Goal: Transaction & Acquisition: Purchase product/service

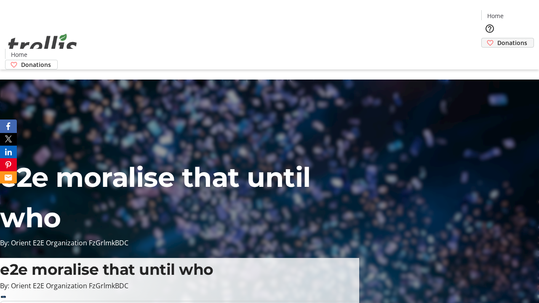
click at [497, 38] on span "Donations" at bounding box center [512, 42] width 30 height 9
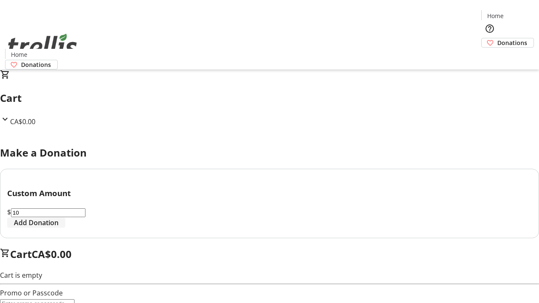
click at [59, 228] on span "Add Donation" at bounding box center [36, 223] width 45 height 10
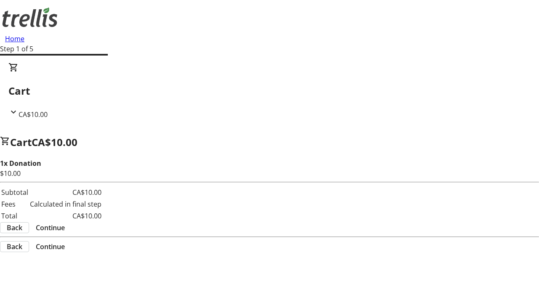
select select "CA"
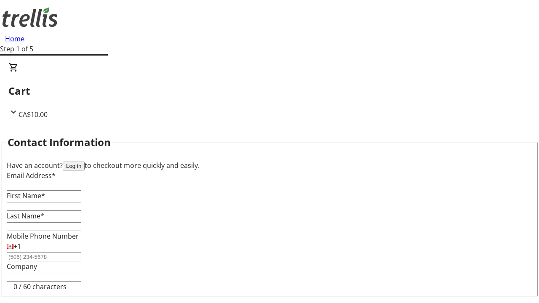
click at [85, 162] on button "Log in" at bounding box center [74, 166] width 22 height 9
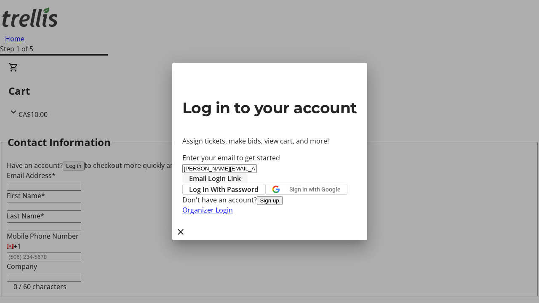
type input "[PERSON_NAME][EMAIL_ADDRESS][DOMAIN_NAME]"
click at [241, 173] on span "Email Login Link" at bounding box center [215, 178] width 52 height 10
